Goal: Task Accomplishment & Management: Manage account settings

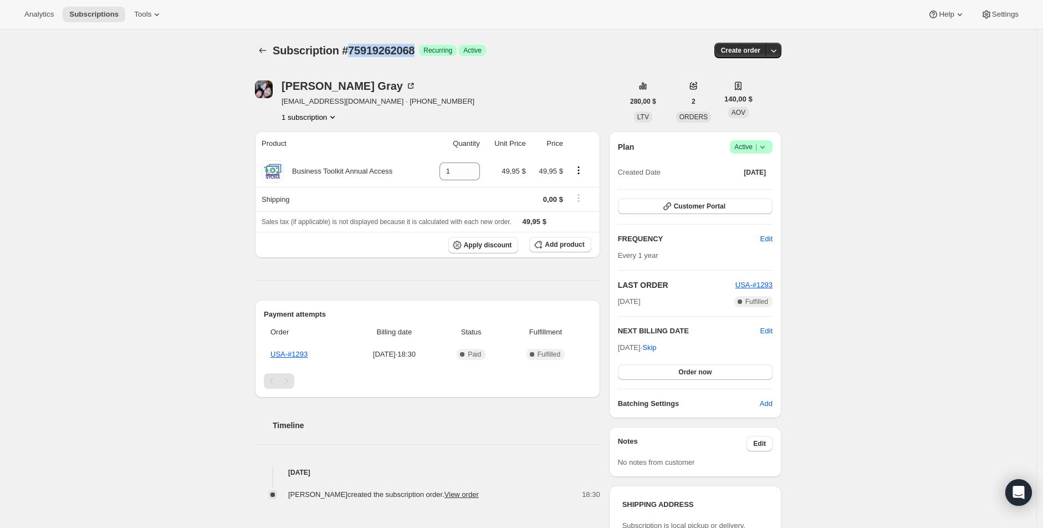
drag, startPoint x: 427, startPoint y: 48, endPoint x: 355, endPoint y: 51, distance: 71.6
click at [355, 51] on span "Subscription #75919262068" at bounding box center [344, 50] width 142 height 12
copy span "75919262068"
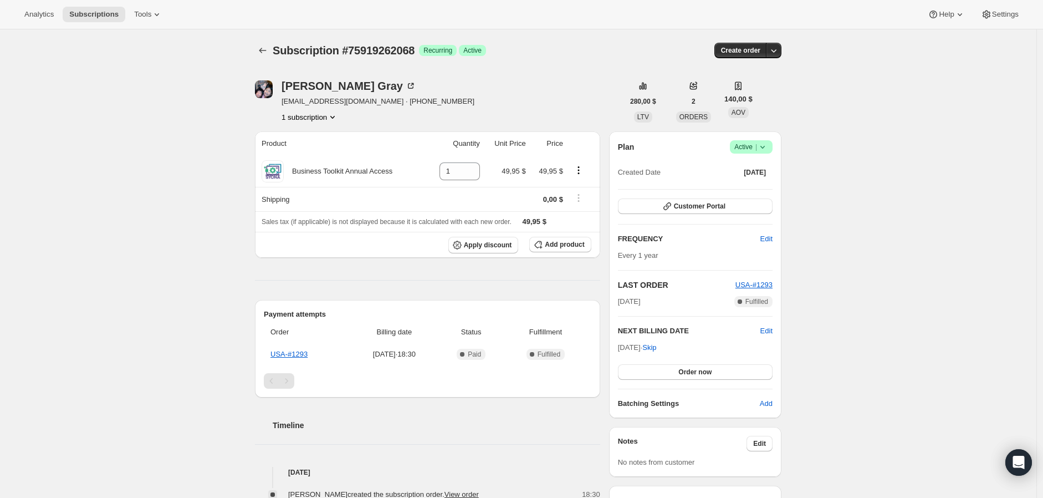
click at [763, 144] on icon at bounding box center [762, 146] width 11 height 11
click at [770, 187] on span "Cancel subscription" at bounding box center [750, 187] width 63 height 8
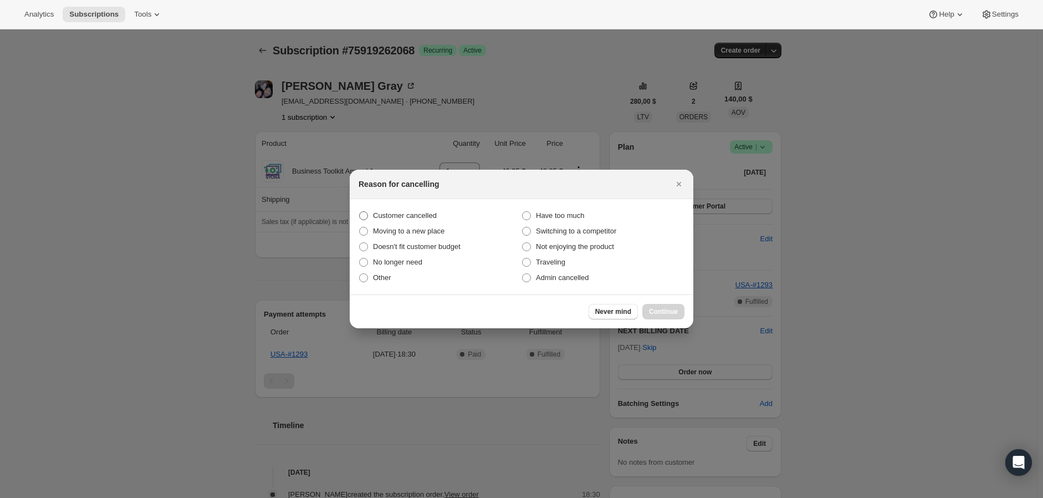
click at [411, 217] on span "Customer cancelled" at bounding box center [405, 215] width 64 height 8
click at [360, 212] on input "Customer cancelled" at bounding box center [359, 211] width 1 height 1
radio input "true"
click at [673, 315] on span "Continue" at bounding box center [663, 311] width 29 height 9
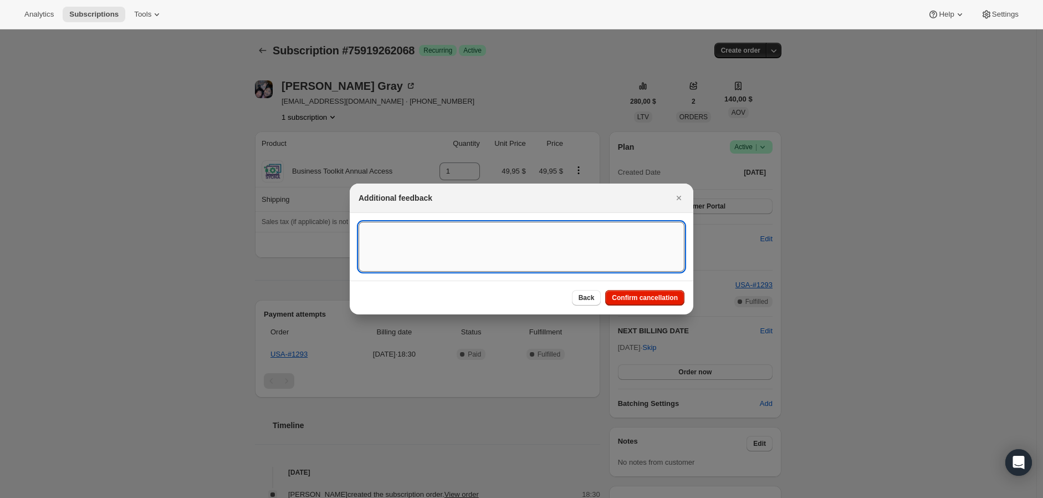
click at [400, 262] on textarea ":rbj:" at bounding box center [522, 247] width 326 height 50
paste textarea "Customer decided to end his brand's affiliate agreement. Requested cancellation…"
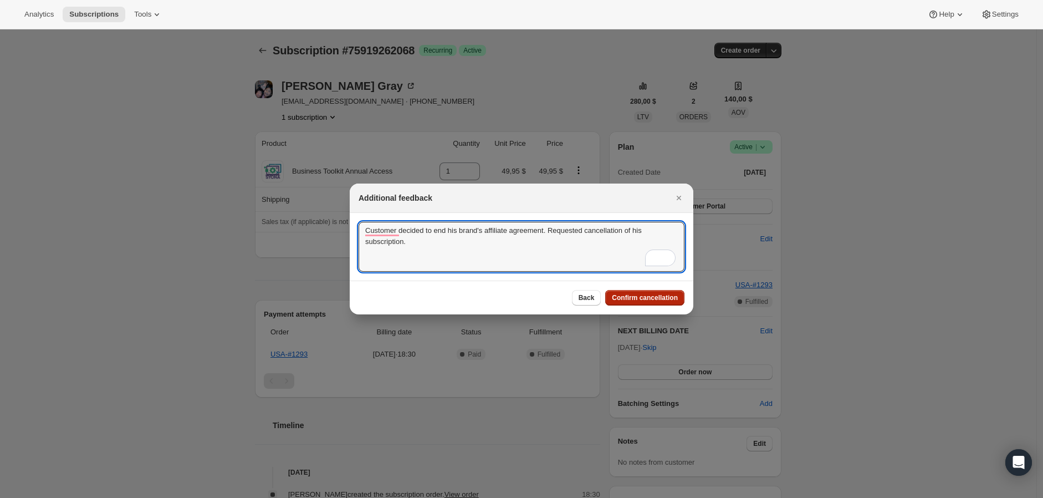
type textarea "Customer decided to end his brand's affiliate agreement. Requested cancellation…"
click at [666, 294] on span "Confirm cancellation" at bounding box center [645, 297] width 66 height 9
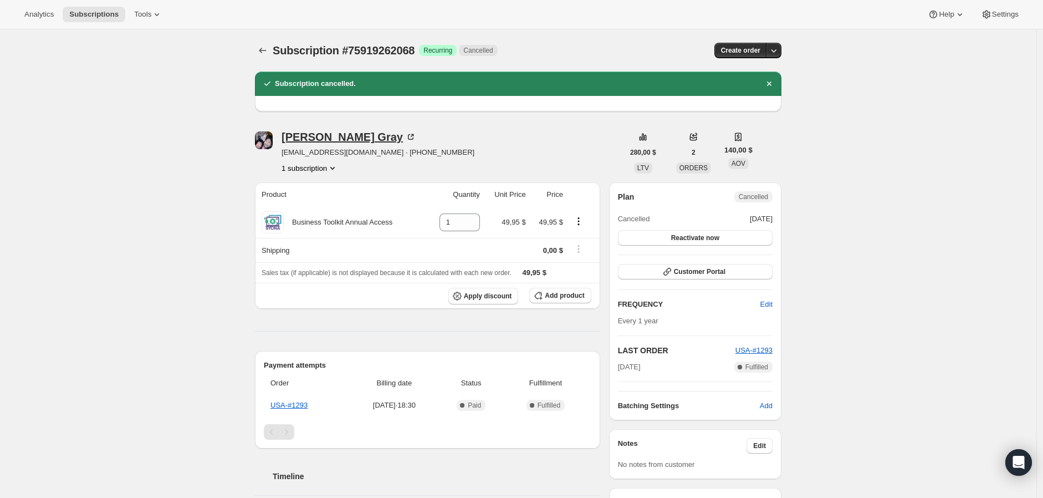
click at [329, 139] on div "[PERSON_NAME]" at bounding box center [349, 136] width 135 height 11
click at [330, 139] on div "[PERSON_NAME]" at bounding box center [349, 136] width 135 height 11
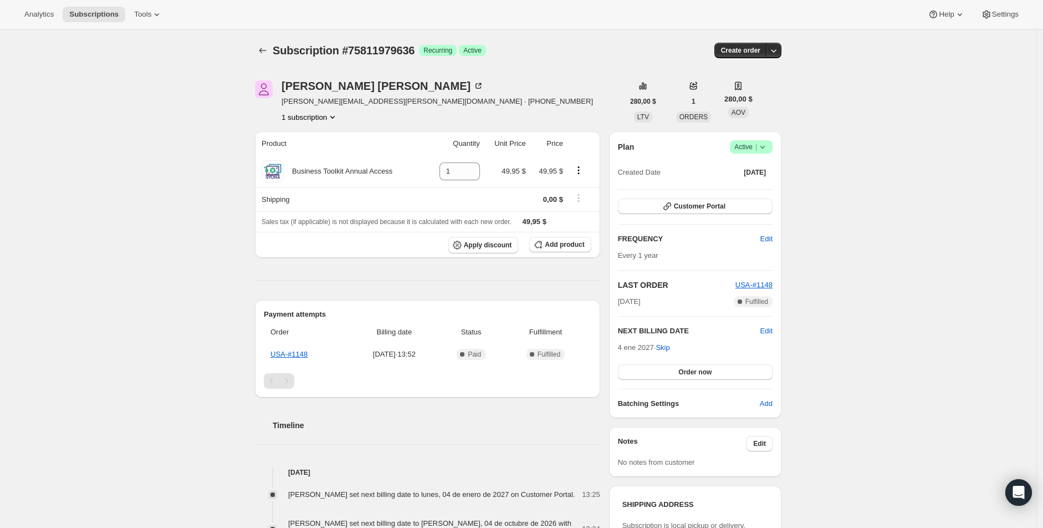
click at [231, 285] on div "Subscription #75811979636. Esta página está lista Subscription #75811979636 Log…" at bounding box center [518, 514] width 1036 height 970
click at [763, 146] on icon at bounding box center [762, 147] width 4 height 3
click at [754, 188] on span "Cancel subscription" at bounding box center [750, 187] width 63 height 8
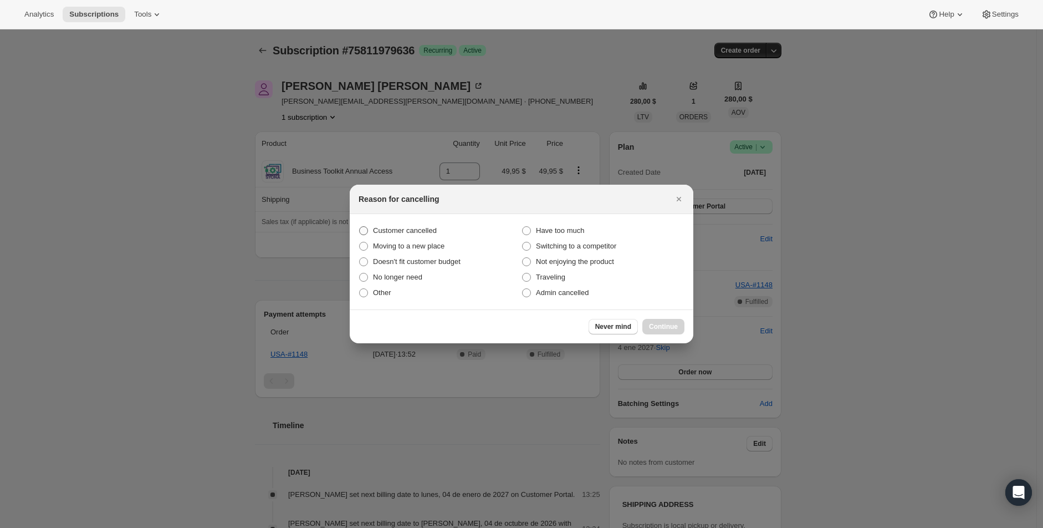
click at [392, 227] on span "Customer cancelled" at bounding box center [405, 230] width 64 height 8
click at [360, 227] on input "Customer cancelled" at bounding box center [359, 226] width 1 height 1
radio input "true"
click at [672, 328] on span "Continue" at bounding box center [663, 326] width 29 height 9
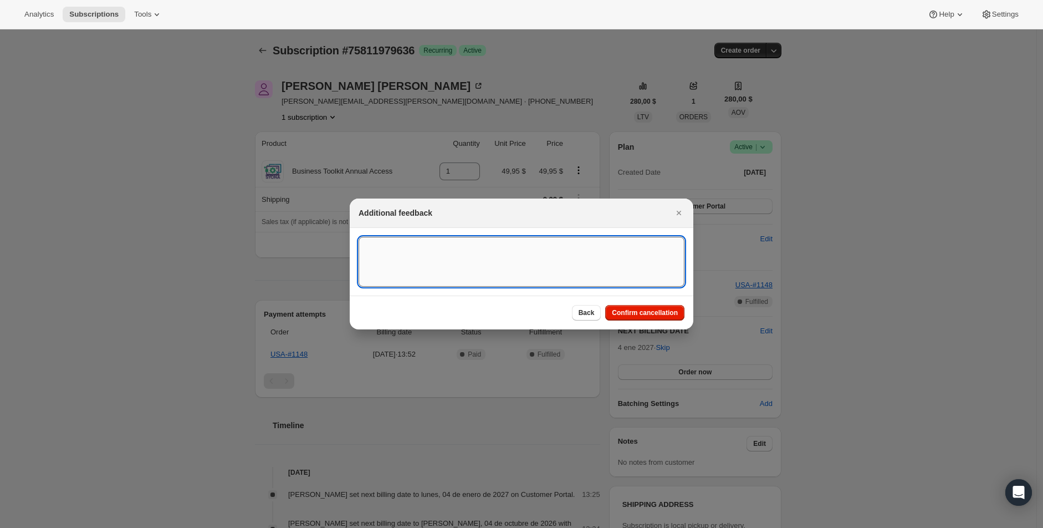
click at [472, 272] on textarea ":rbj:" at bounding box center [522, 262] width 326 height 50
type textarea "c"
type textarea "C"
click at [384, 247] on textarea "Customer decided to end his brand afilliate agreement. Requested cancellation o…" at bounding box center [522, 262] width 326 height 50
click at [497, 244] on textarea "Customer decided to end his brand afilliate agreement. Requested cancellation o…" at bounding box center [522, 262] width 326 height 50
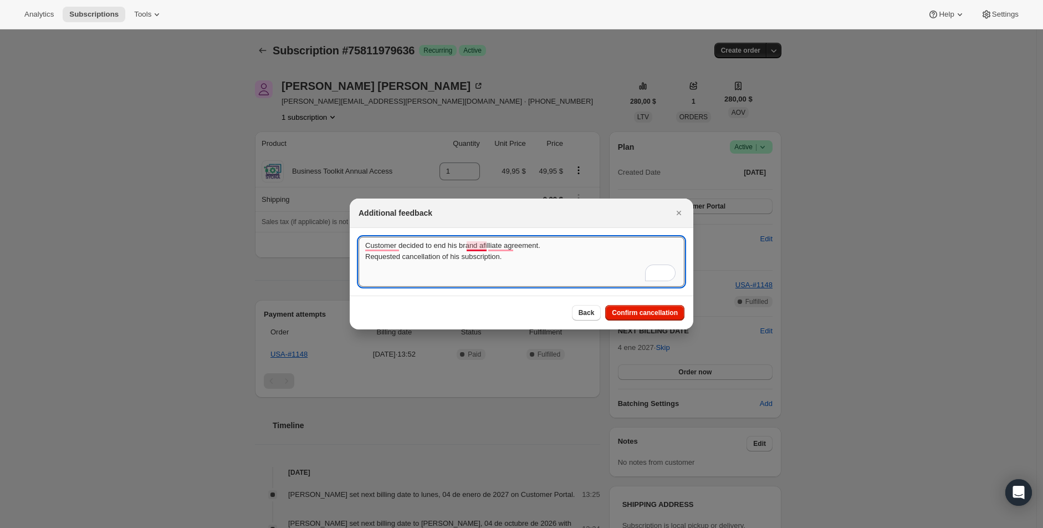
click at [475, 244] on textarea "Customer decided to end his brand afilliate agreement. Requested cancellation o…" at bounding box center [522, 262] width 326 height 50
click at [505, 239] on textarea "Customer decided to end his brand's afilliate agreement. Requested cancellation…" at bounding box center [522, 262] width 326 height 50
click at [510, 244] on textarea "Customer decided to end his brand's afilliate agreement. Requested cancellation…" at bounding box center [522, 262] width 326 height 50
drag, startPoint x: 531, startPoint y: 254, endPoint x: 364, endPoint y: 243, distance: 167.8
click at [364, 242] on textarea "Customer decided to end his brand's affiliate agreement. Requested cancellation…" at bounding box center [522, 262] width 326 height 50
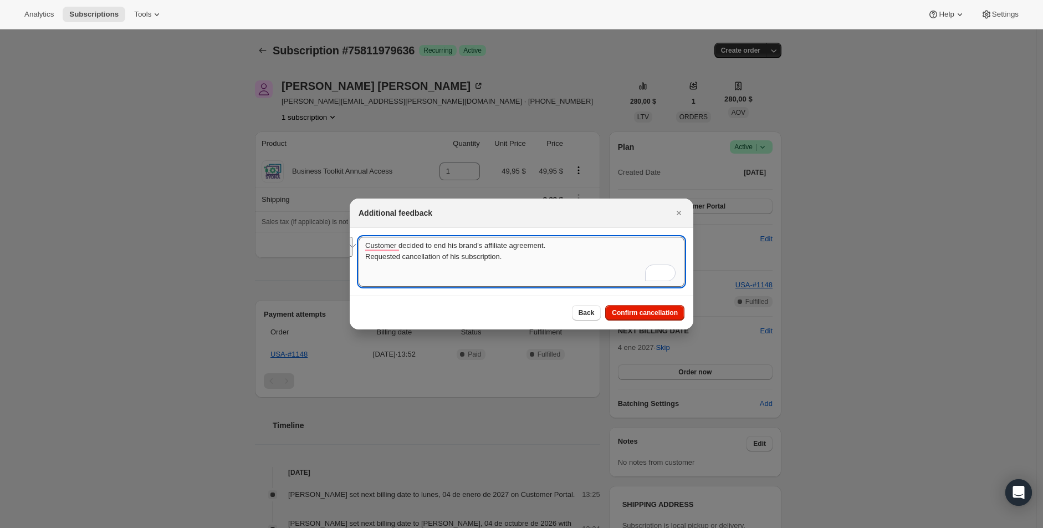
click at [554, 261] on textarea "Customer decided to end his brand's affiliate agreement. Requested cancellation…" at bounding box center [522, 262] width 326 height 50
type textarea "Customer decided to end his brand's affiliate agreement. Requested cancellation…"
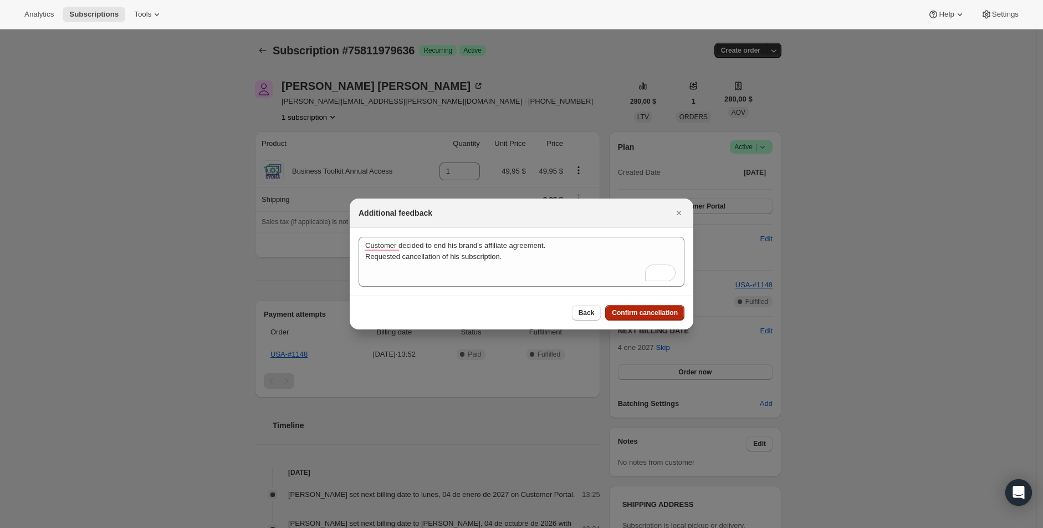
click at [626, 313] on span "Confirm cancellation" at bounding box center [645, 312] width 66 height 9
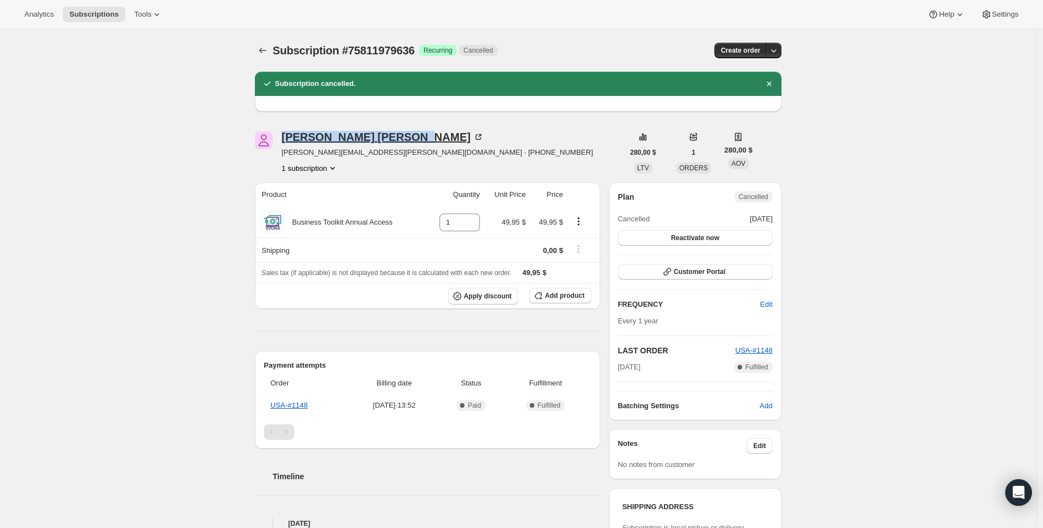
drag, startPoint x: 370, startPoint y: 136, endPoint x: 287, endPoint y: 137, distance: 83.1
click at [287, 137] on div "Patrick Riehlman" at bounding box center [383, 136] width 202 height 11
click at [334, 133] on div "Patrick Riehlman" at bounding box center [383, 136] width 202 height 11
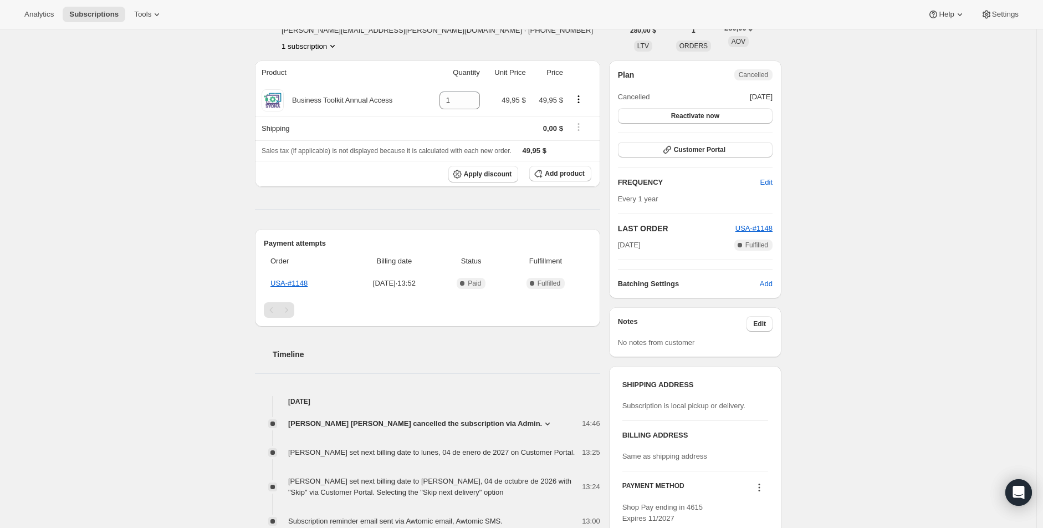
scroll to position [123, 0]
click at [495, 422] on span "[PERSON_NAME] [PERSON_NAME] cancelled the subscription via Admin." at bounding box center [415, 422] width 254 height 11
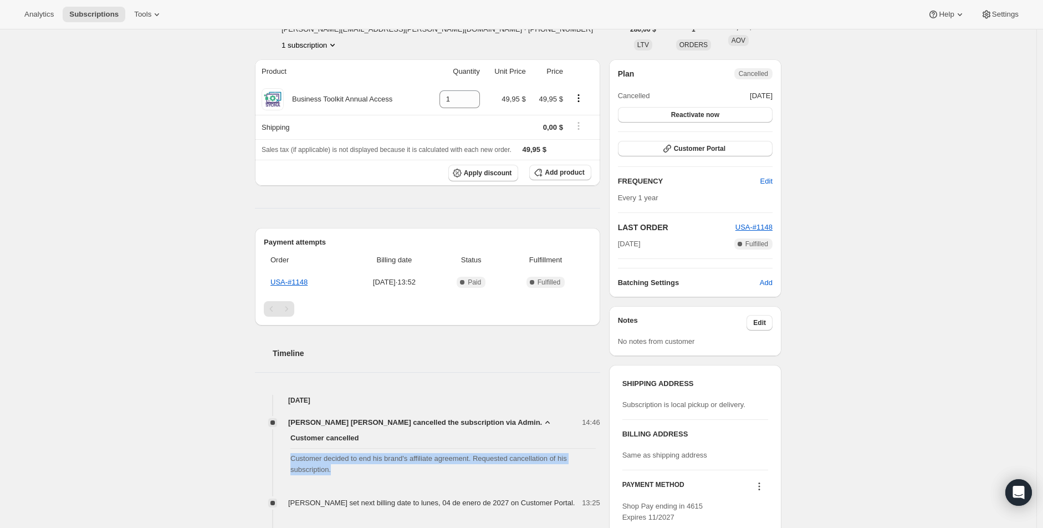
drag, startPoint x: 355, startPoint y: 475, endPoint x: 290, endPoint y: 461, distance: 65.9
click at [290, 461] on div "Customer cancelled Customer decided to end his brand's affiliate agreement. Req…" at bounding box center [427, 454] width 345 height 52
copy span "Customer decided to end his brand's affiliate agreement. Requested cancellation…"
